Goal: Task Accomplishment & Management: Use online tool/utility

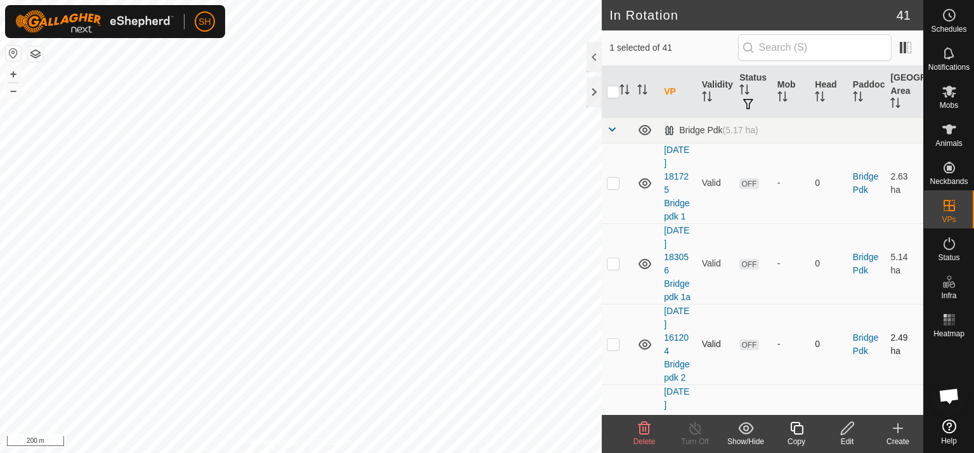
checkbox input "true"
checkbox input "false"
checkbox input "true"
click at [13, 70] on button "+" at bounding box center [13, 74] width 15 height 15
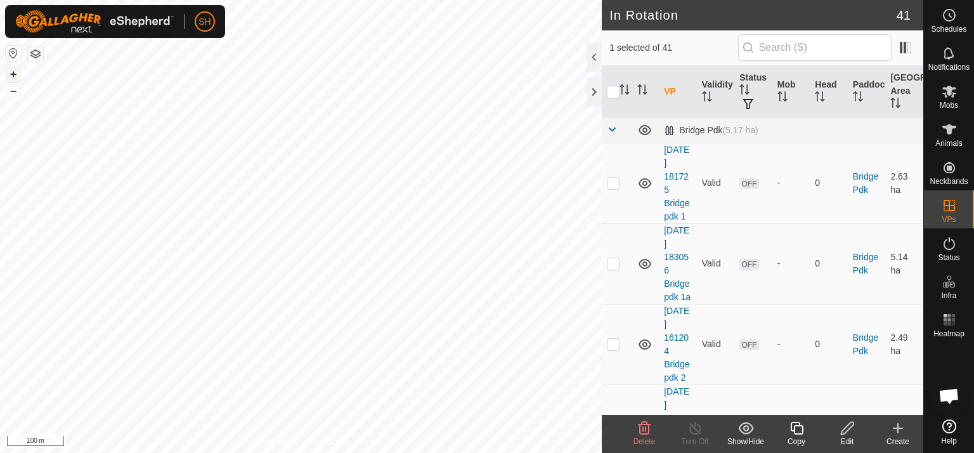
click at [13, 70] on button "+" at bounding box center [13, 74] width 15 height 15
click at [276, 0] on html "SH Schedules Notifications Mobs Animals Neckbands VPs Status Infra Heatmap Help…" at bounding box center [487, 226] width 974 height 453
click at [380, 0] on html "SH Schedules Notifications Mobs Animals Neckbands VPs Status Infra Heatmap Help…" at bounding box center [487, 226] width 974 height 453
checkbox input "true"
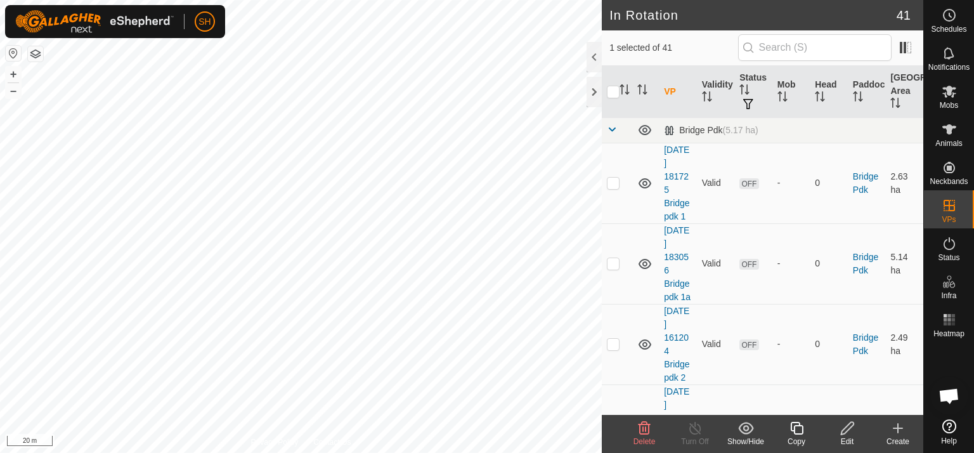
checkbox input "false"
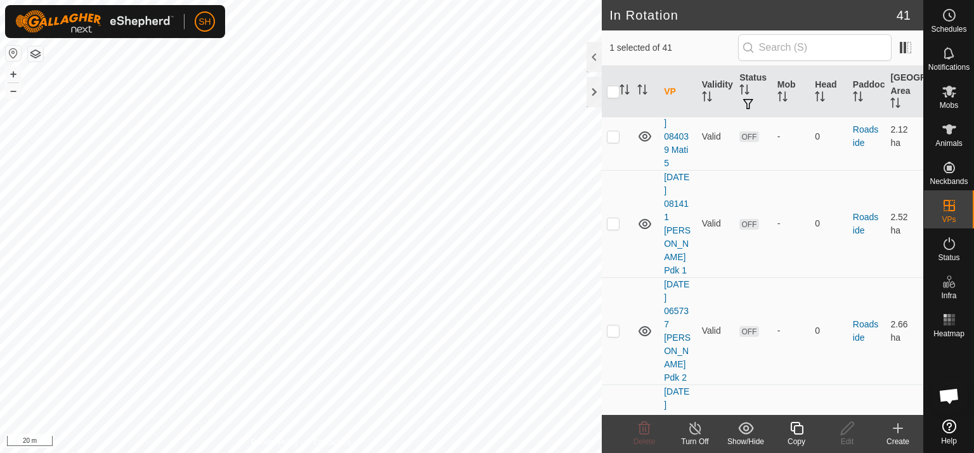
scroll to position [2156, 0]
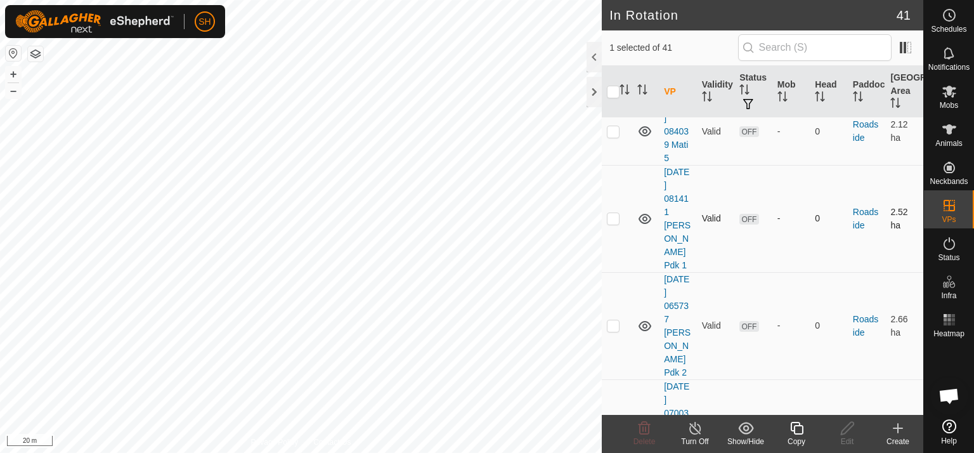
checkbox input "true"
checkbox input "false"
checkbox input "true"
click at [7, 92] on button "–" at bounding box center [13, 90] width 15 height 15
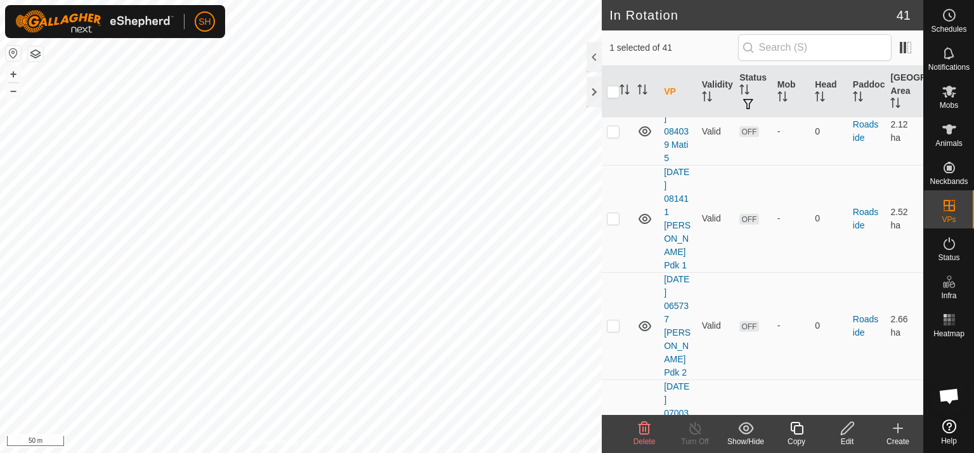
click at [900, 428] on icon at bounding box center [897, 428] width 9 height 0
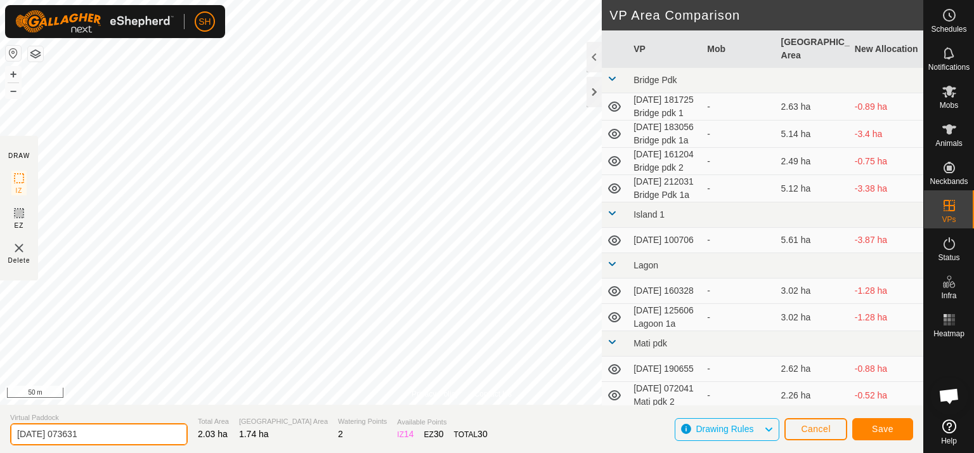
click at [109, 436] on input "[DATE] 073631" at bounding box center [99, 434] width 178 height 22
type input "[DATE] 073631 Roadside 3a"
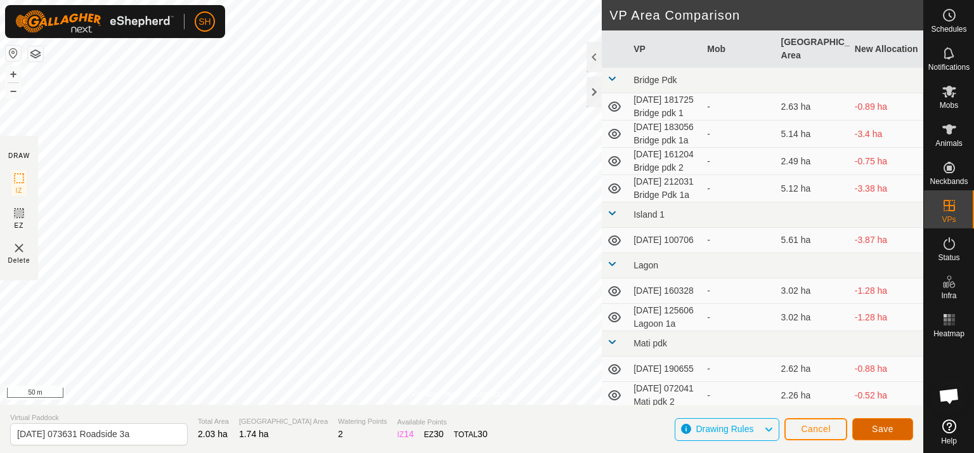
click at [871, 427] on button "Save" at bounding box center [882, 429] width 61 height 22
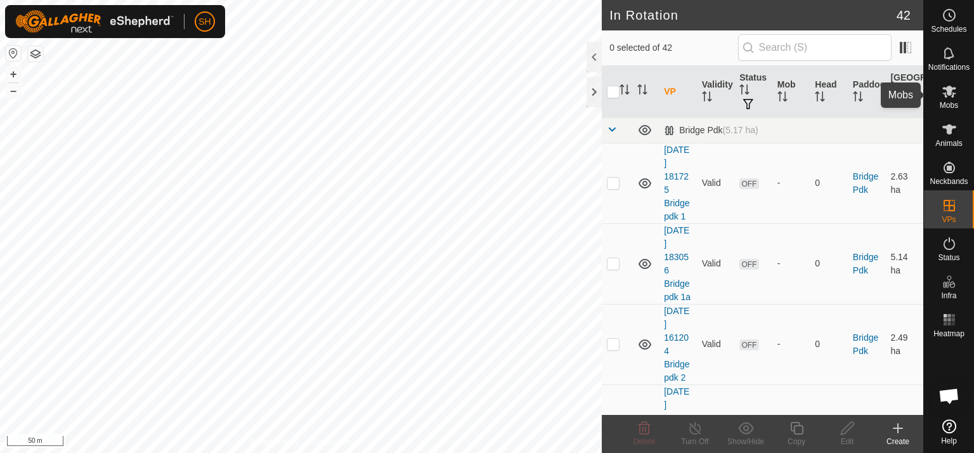
click at [954, 89] on icon at bounding box center [949, 91] width 15 height 15
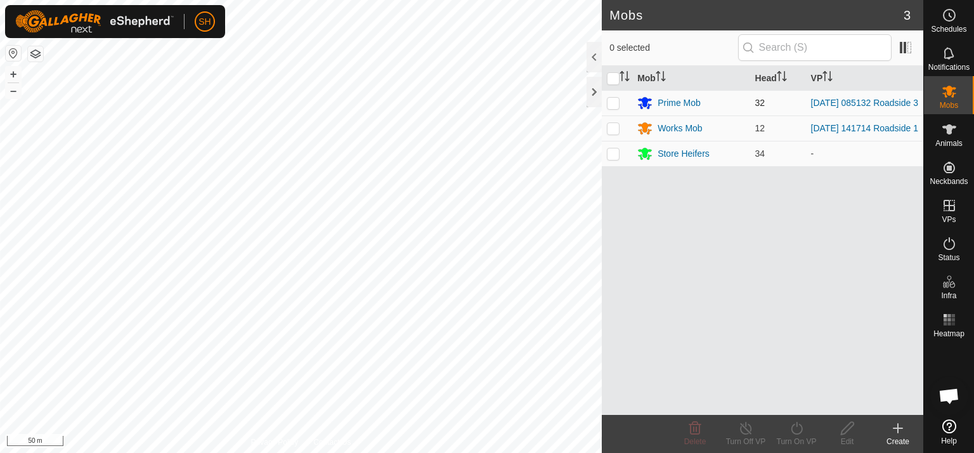
click at [611, 105] on p-checkbox at bounding box center [613, 103] width 13 height 10
checkbox input "true"
click at [791, 427] on icon at bounding box center [796, 428] width 11 height 13
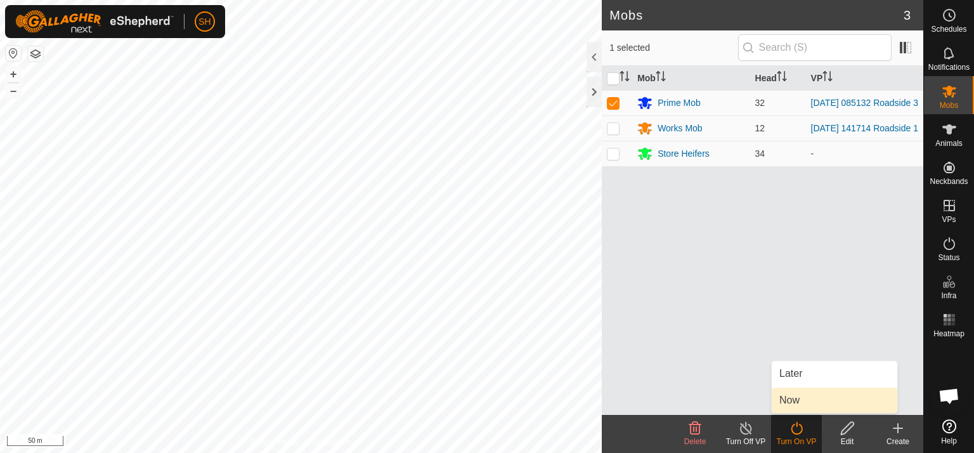
click at [803, 401] on link "Now" at bounding box center [835, 399] width 126 height 25
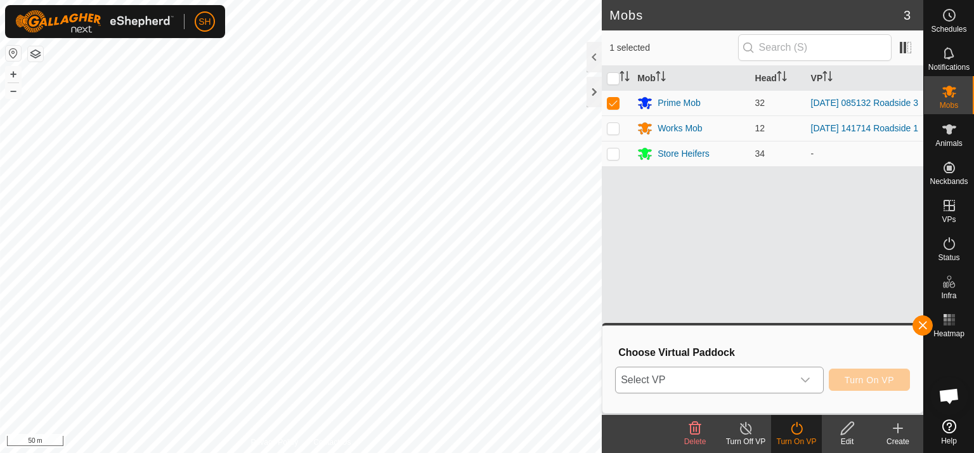
click at [805, 380] on icon "dropdown trigger" at bounding box center [805, 379] width 9 height 5
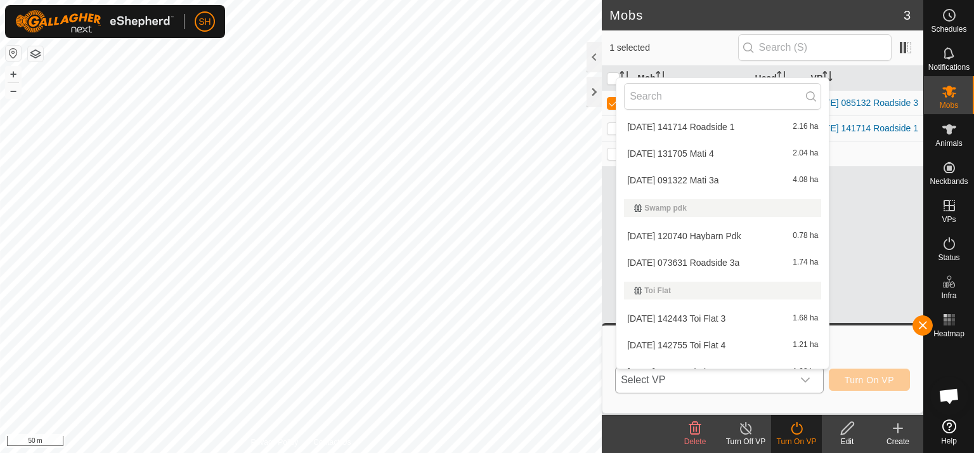
scroll to position [1049, 0]
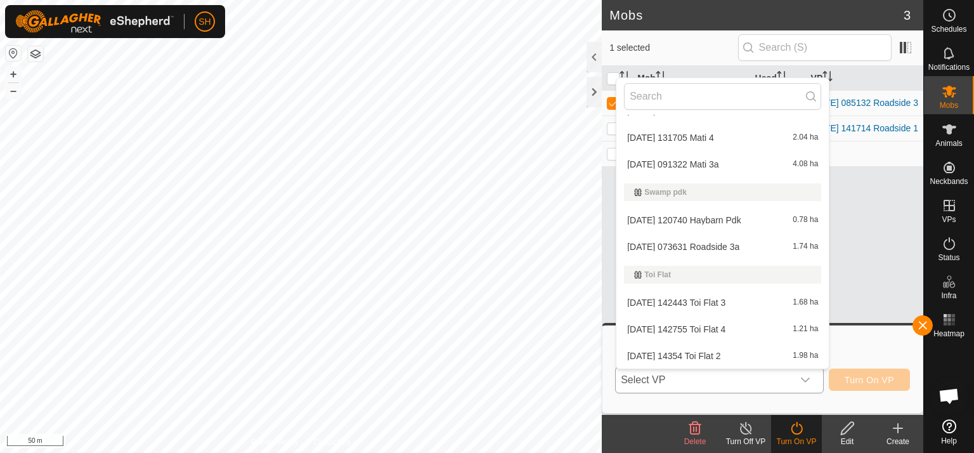
click at [711, 246] on li "[DATE] 073631 Roadside 3a 1.74 ha" at bounding box center [722, 246] width 212 height 25
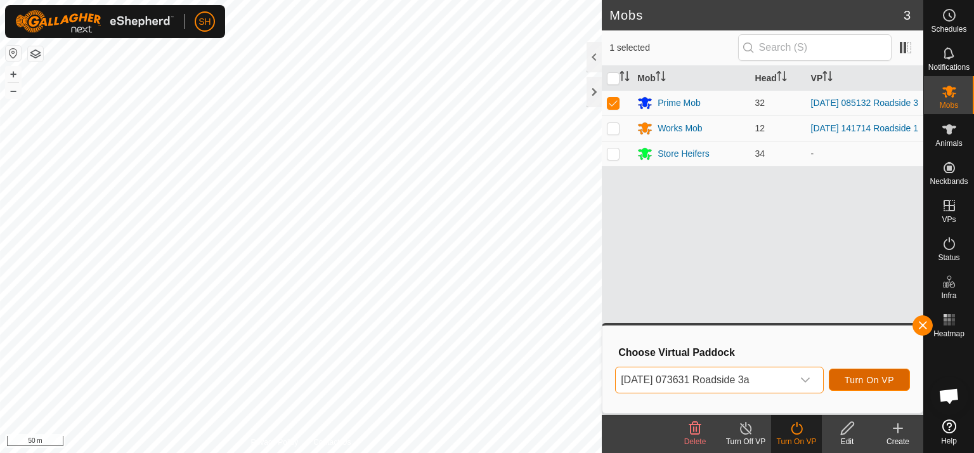
click at [874, 379] on span "Turn On VP" at bounding box center [869, 380] width 49 height 10
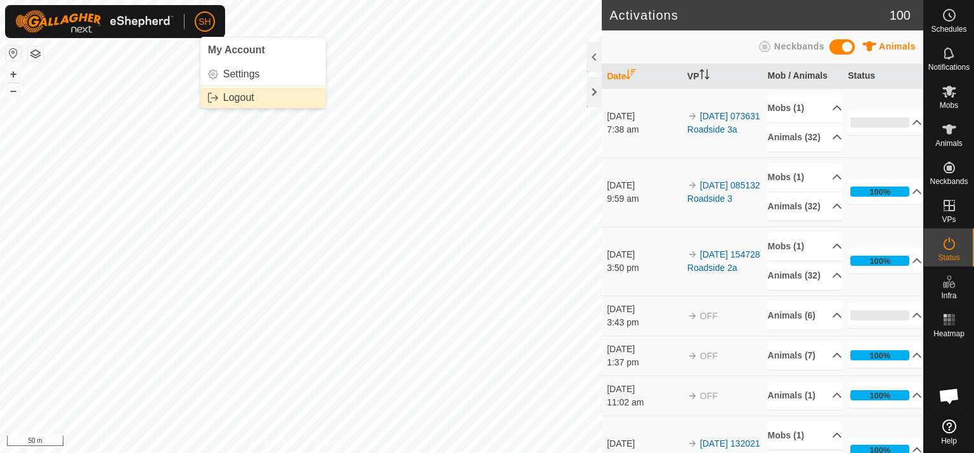
click at [223, 100] on link "Logout" at bounding box center [263, 97] width 126 height 20
